Goal: Task Accomplishment & Management: Manage account settings

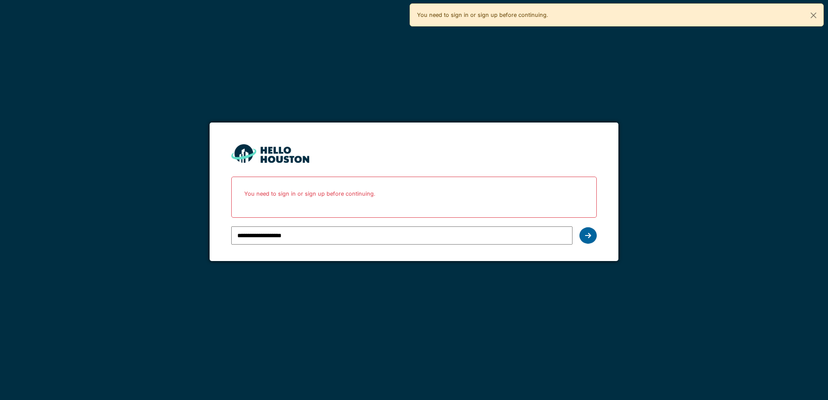
click at [592, 236] on div at bounding box center [588, 235] width 17 height 16
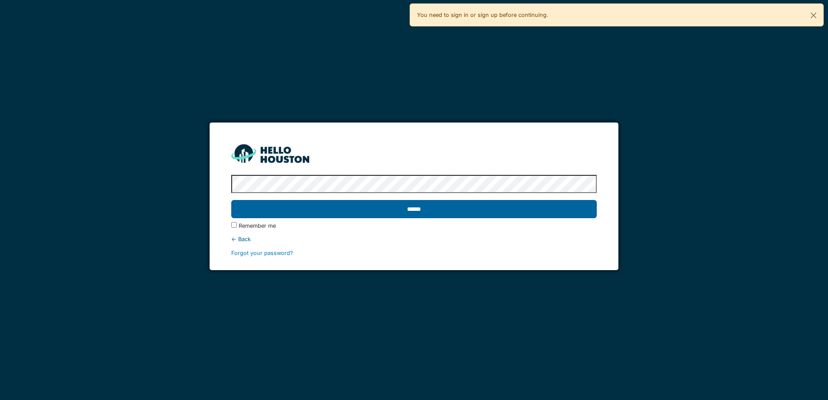
click at [318, 208] on input "******" at bounding box center [413, 209] width 365 height 18
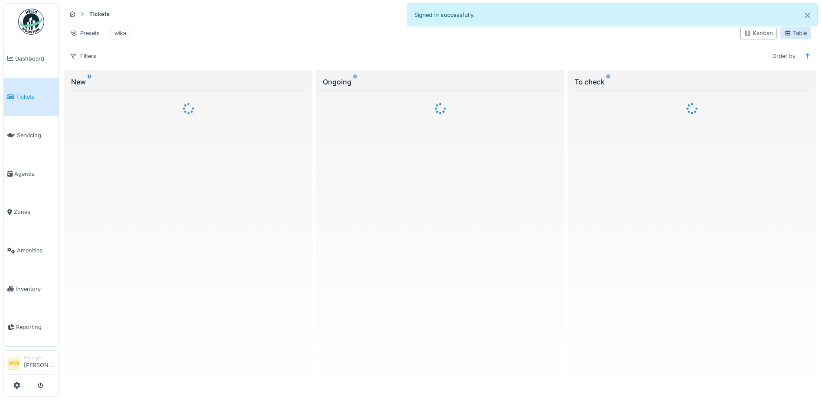
click at [785, 36] on icon at bounding box center [787, 33] width 5 height 5
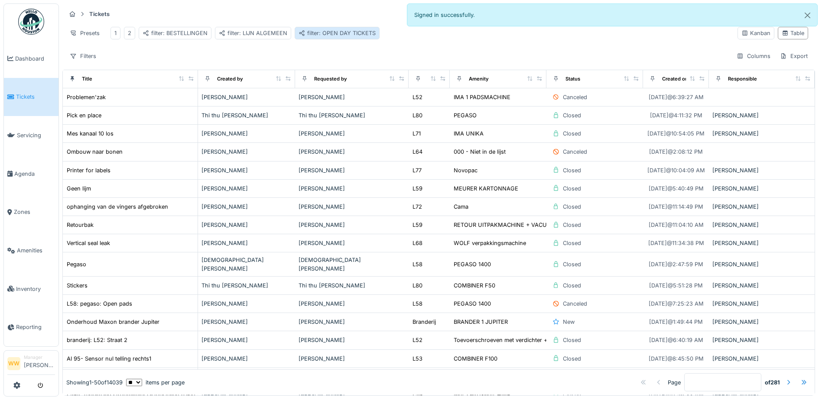
click at [339, 34] on div "filter: OPEN DAY TICKETS" at bounding box center [337, 33] width 77 height 8
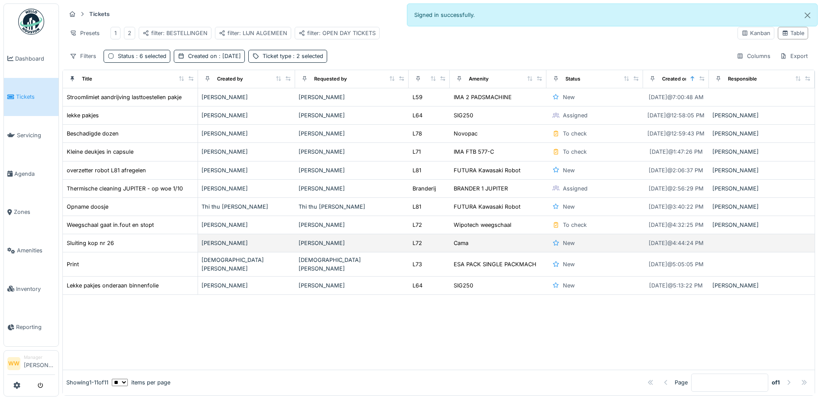
click at [363, 247] on div "[PERSON_NAME]" at bounding box center [352, 243] width 107 height 8
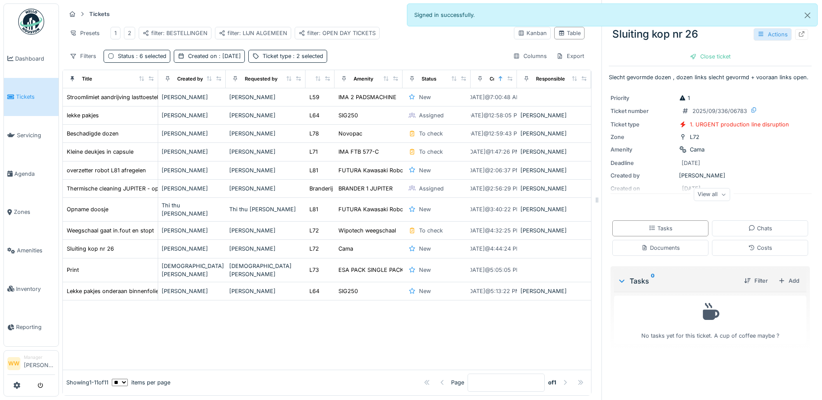
click at [757, 34] on icon at bounding box center [760, 34] width 7 height 6
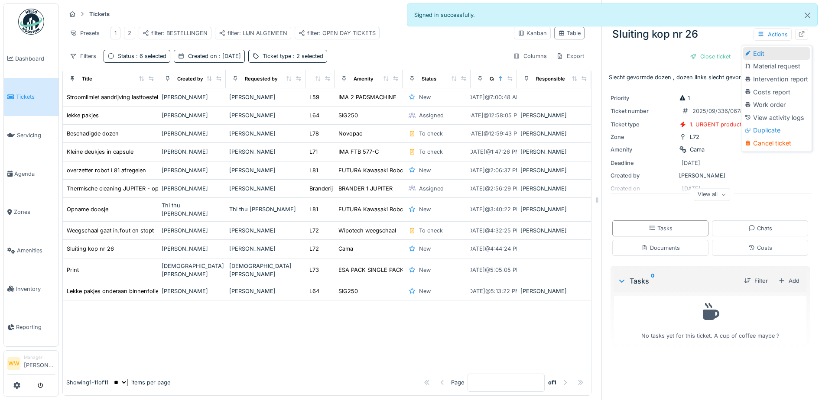
click at [757, 49] on div "Edit" at bounding box center [776, 53] width 67 height 13
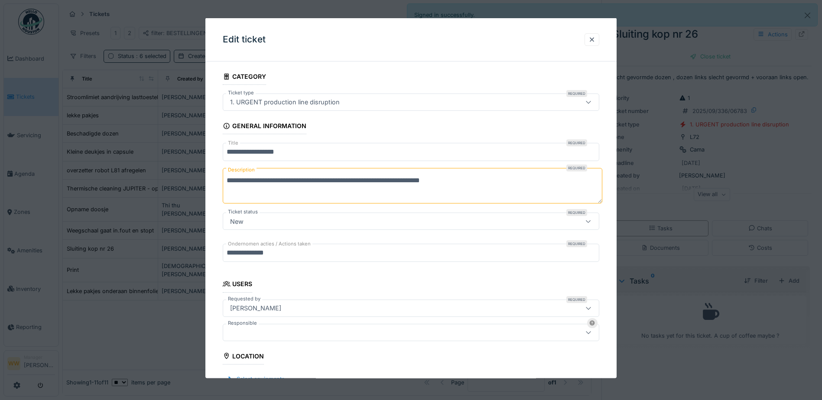
click at [292, 334] on div at bounding box center [389, 333] width 324 height 10
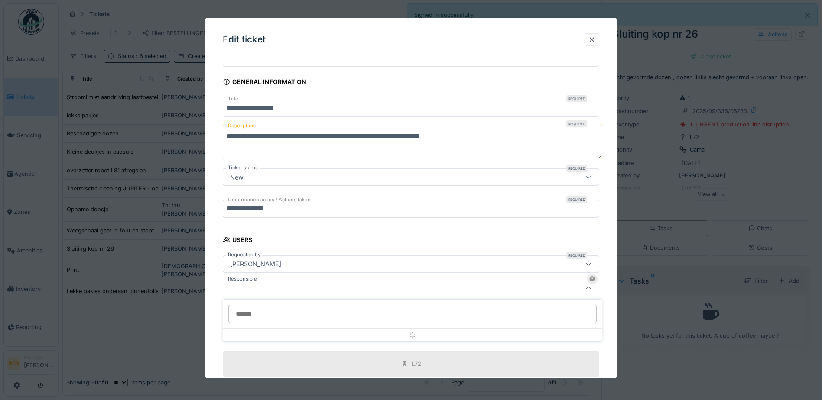
scroll to position [134, 0]
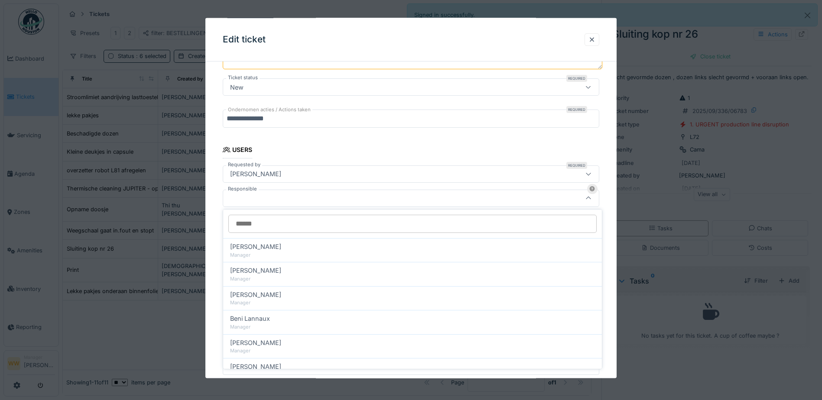
click at [295, 221] on input "Responsible" at bounding box center [412, 224] width 368 height 18
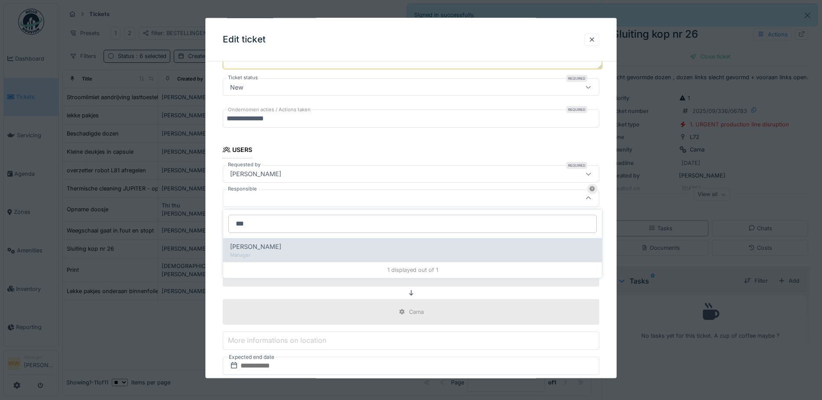
type input "***"
click at [301, 252] on div "Manager" at bounding box center [412, 255] width 365 height 7
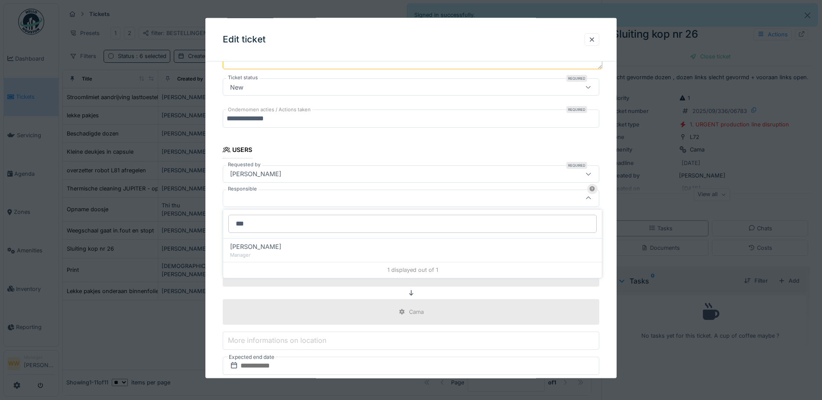
type input "****"
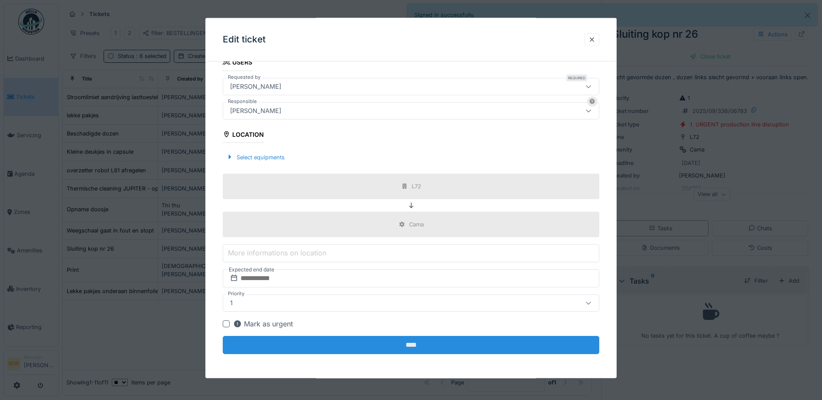
scroll to position [6, 0]
click at [367, 349] on input "****" at bounding box center [411, 345] width 376 height 18
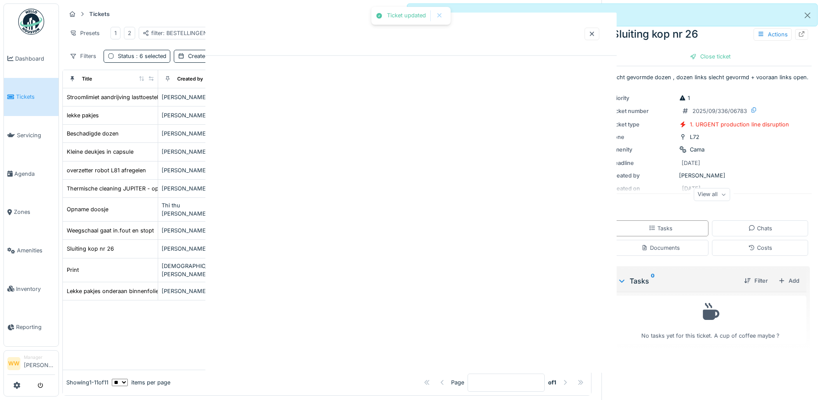
scroll to position [0, 0]
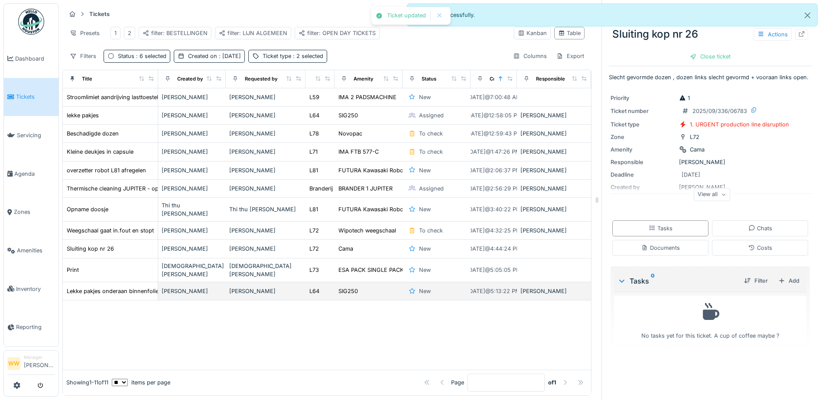
click at [277, 287] on div "Ilhan Ozturk" at bounding box center [265, 291] width 73 height 8
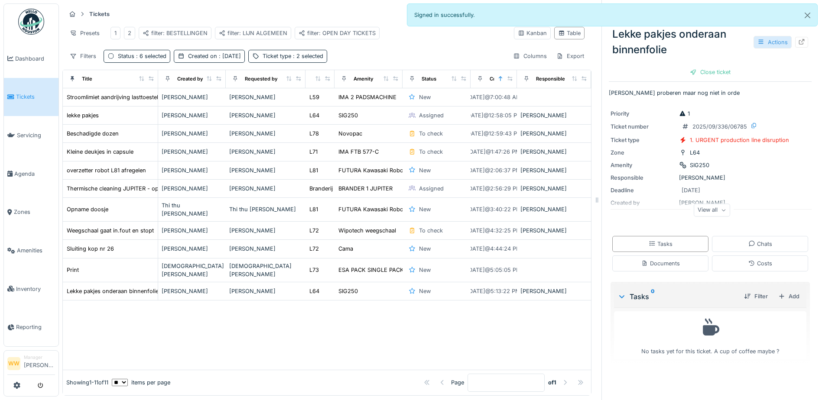
click at [769, 38] on div "Actions" at bounding box center [772, 42] width 38 height 13
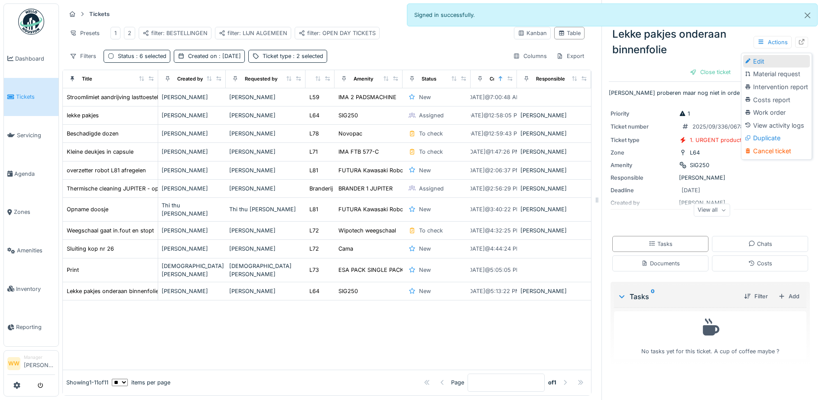
click at [770, 55] on div "Edit" at bounding box center [776, 61] width 67 height 13
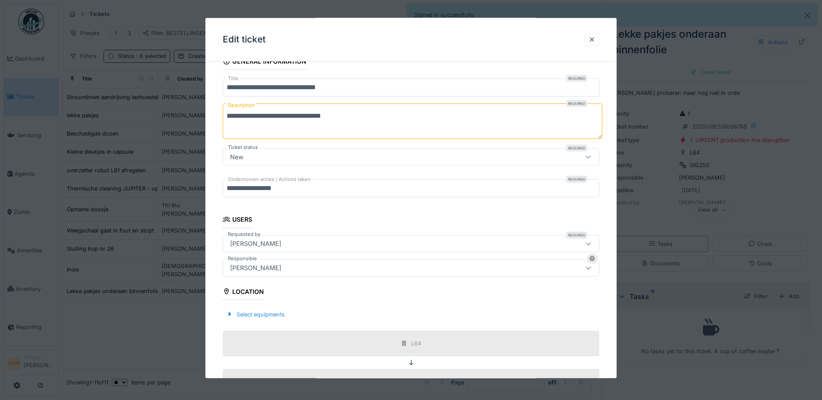
scroll to position [87, 0]
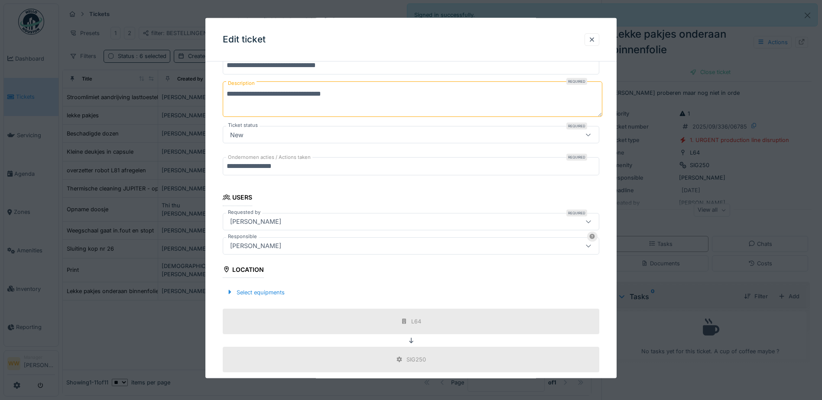
drag, startPoint x: 123, startPoint y: 320, endPoint x: 187, endPoint y: 322, distance: 63.3
click at [124, 320] on div at bounding box center [411, 200] width 822 height 400
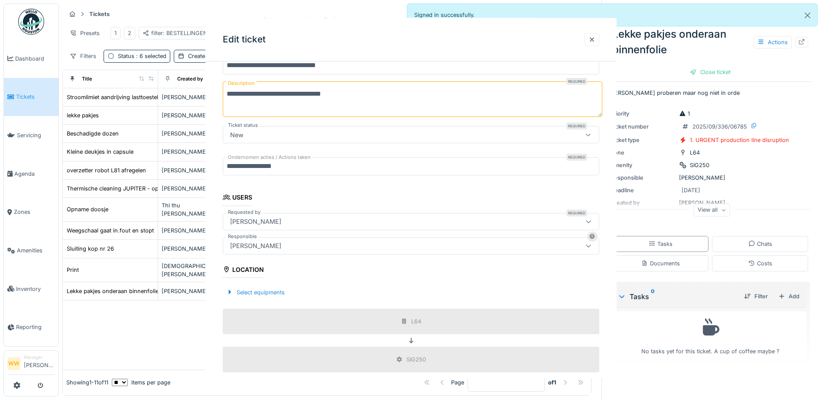
scroll to position [0, 0]
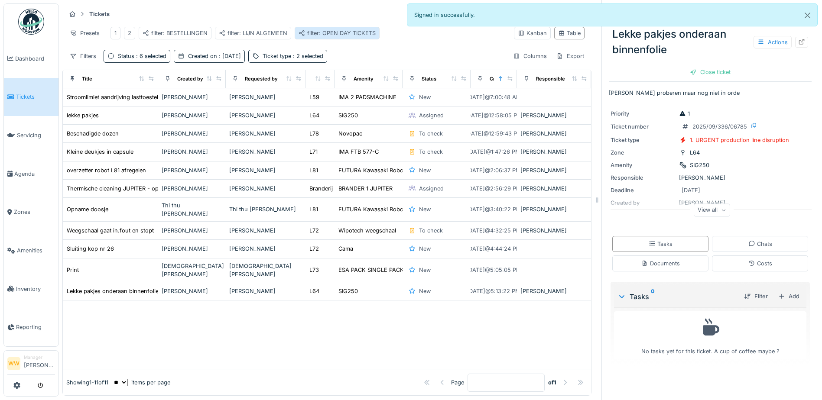
click at [359, 30] on div "filter: OPEN DAY TICKETS" at bounding box center [337, 33] width 77 height 8
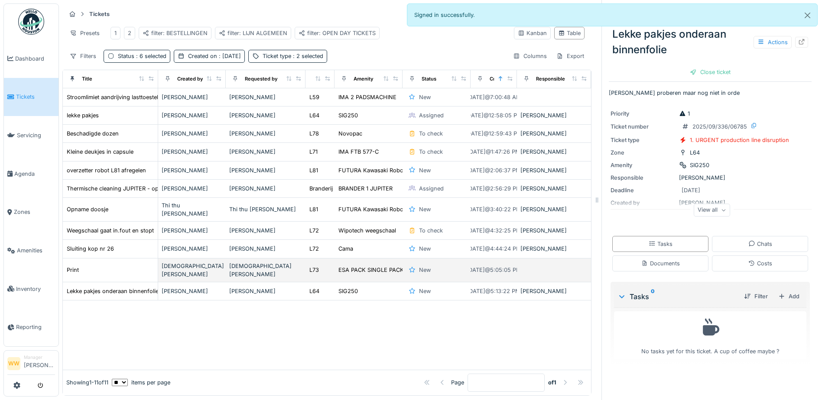
click at [205, 269] on div "Christiano Hanssens" at bounding box center [192, 270] width 61 height 16
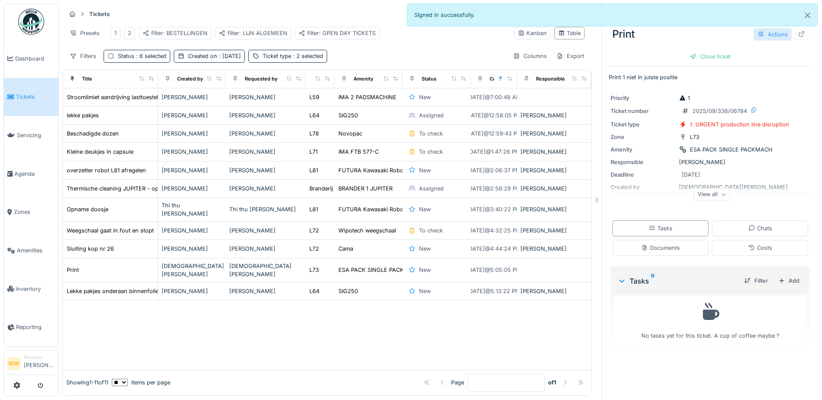
click at [760, 34] on div "Actions" at bounding box center [772, 34] width 38 height 13
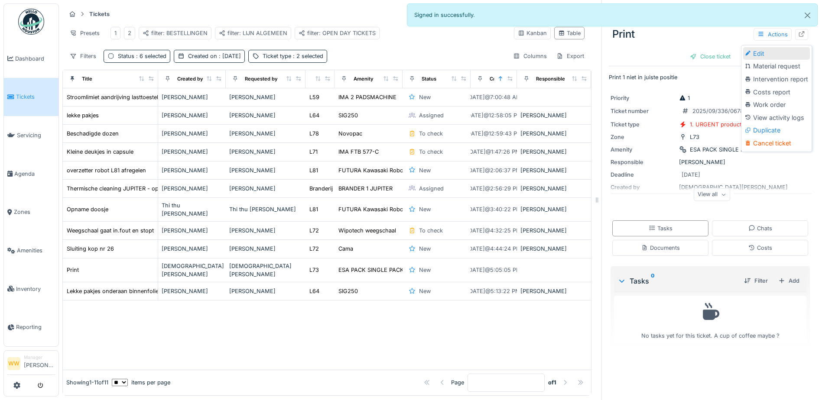
click at [759, 57] on div "Edit" at bounding box center [776, 53] width 67 height 13
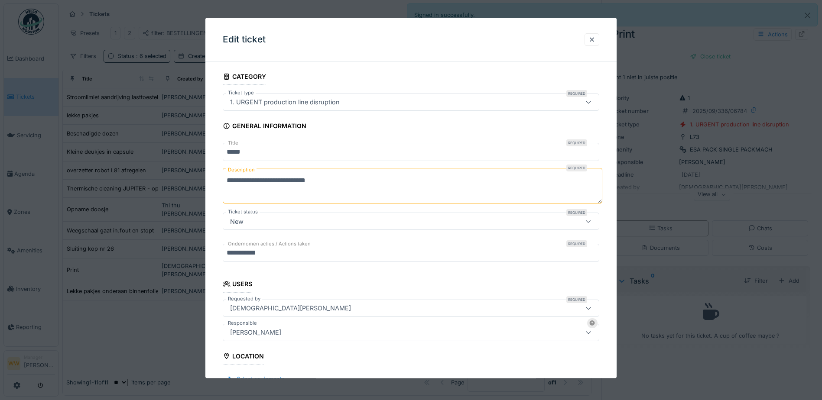
click at [95, 341] on div at bounding box center [411, 200] width 822 height 400
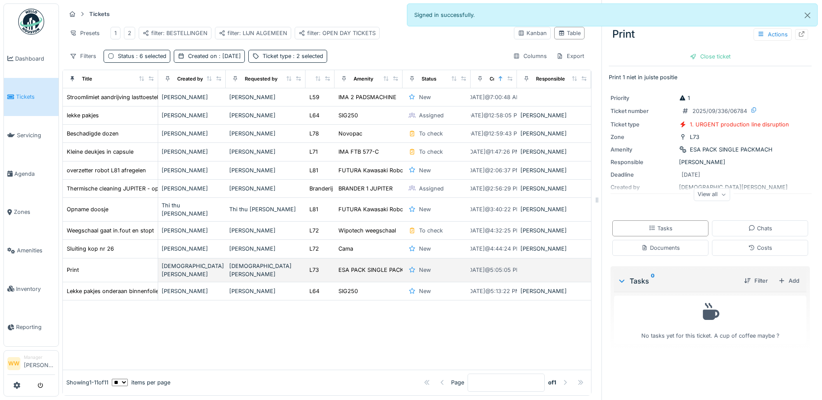
click at [291, 269] on div "Christiano Hanssens" at bounding box center [265, 270] width 73 height 16
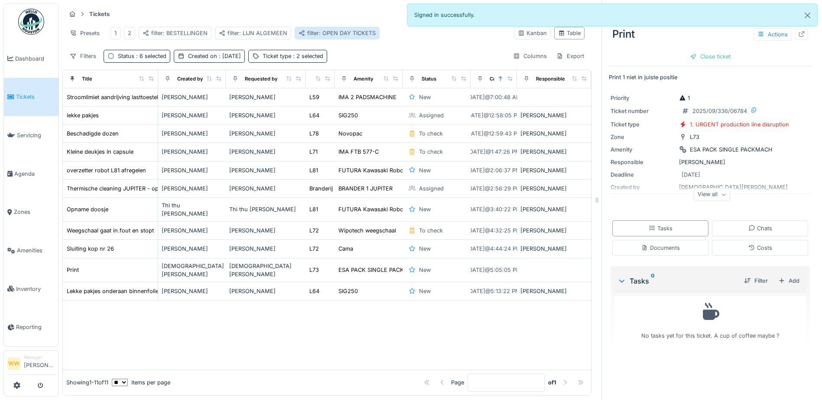
click at [355, 32] on div "filter: OPEN DAY TICKETS" at bounding box center [337, 33] width 77 height 8
